Goal: Find specific page/section: Find specific page/section

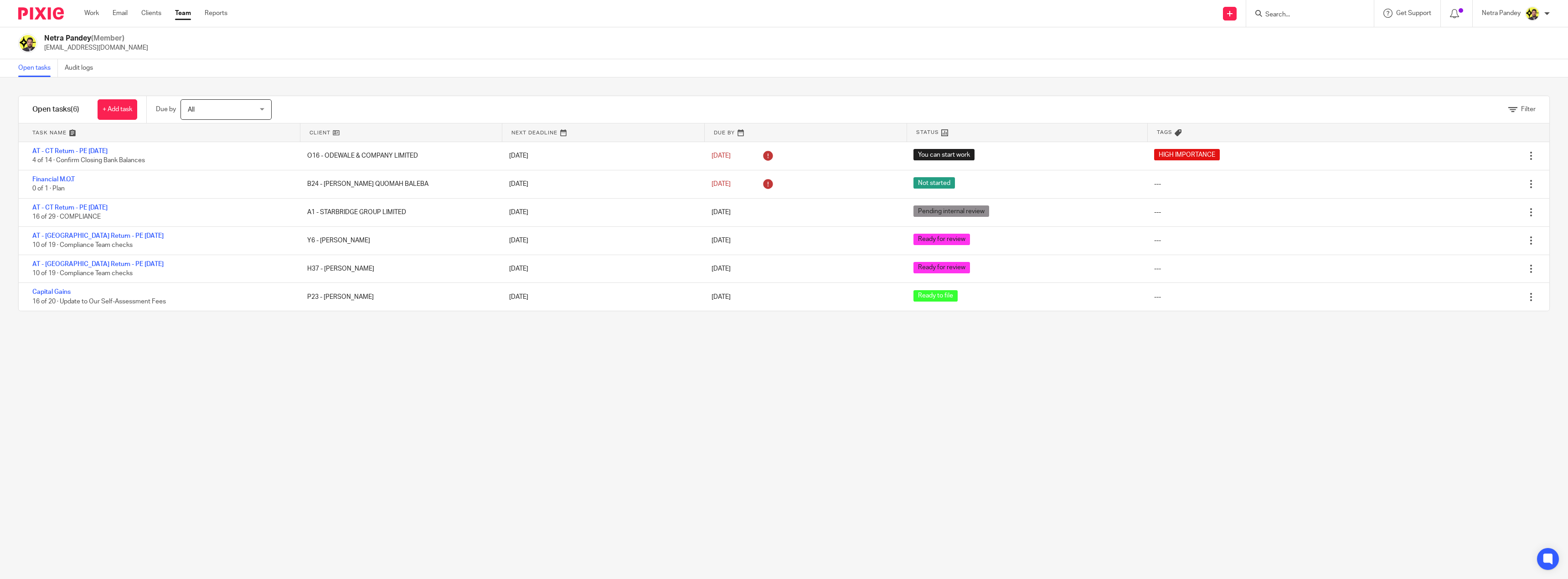
click at [1325, 16] on input "Search" at bounding box center [1305, 15] width 82 height 8
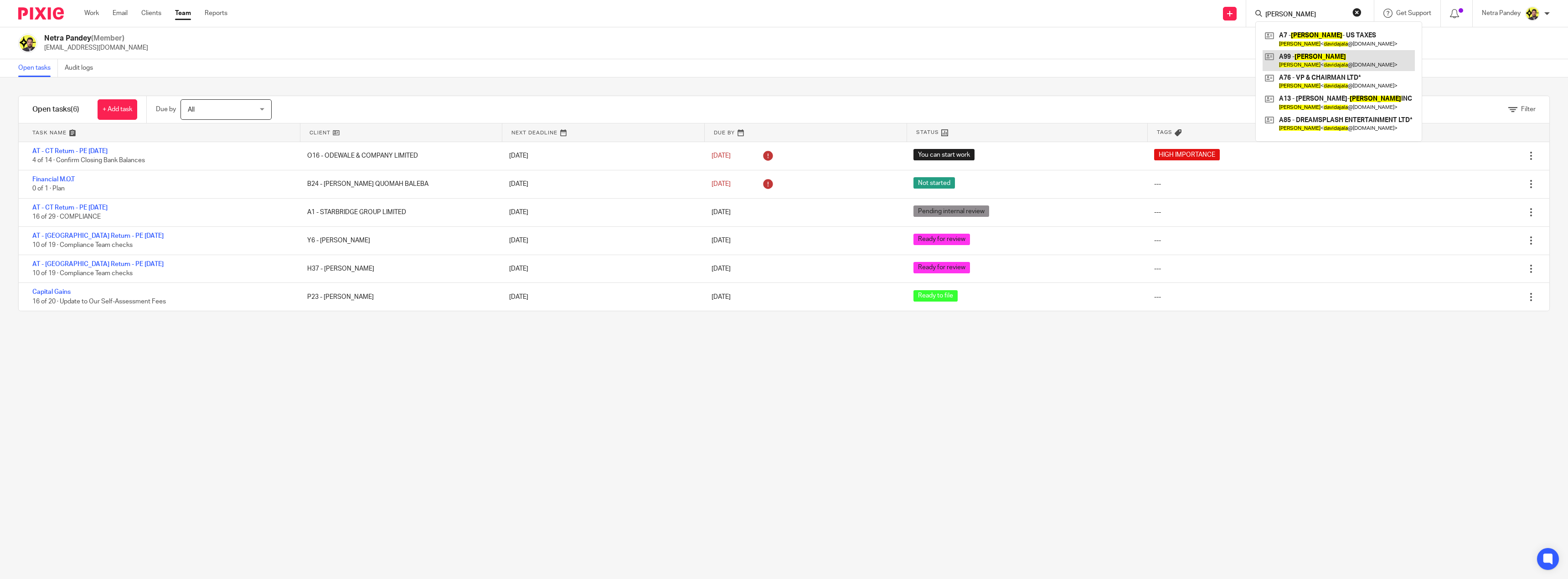
type input "david ajala"
click at [1334, 63] on link at bounding box center [1338, 61] width 152 height 21
